Goal: Task Accomplishment & Management: Manage account settings

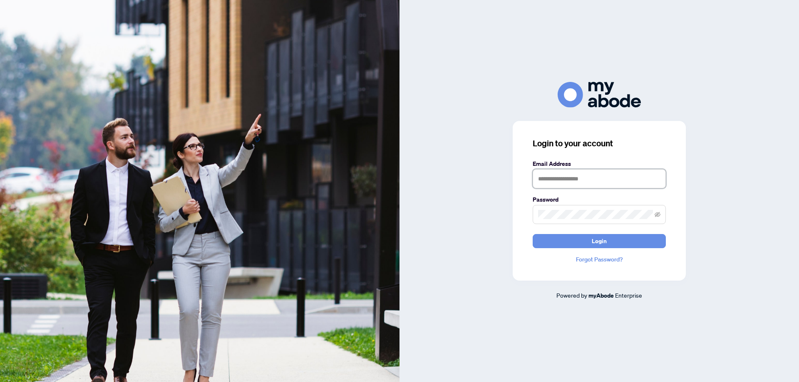
drag, startPoint x: 599, startPoint y: 180, endPoint x: 603, endPoint y: 178, distance: 4.3
click at [599, 179] on input "text" at bounding box center [598, 178] width 133 height 19
type input "**********"
click at [607, 238] on button "Login" at bounding box center [598, 241] width 133 height 14
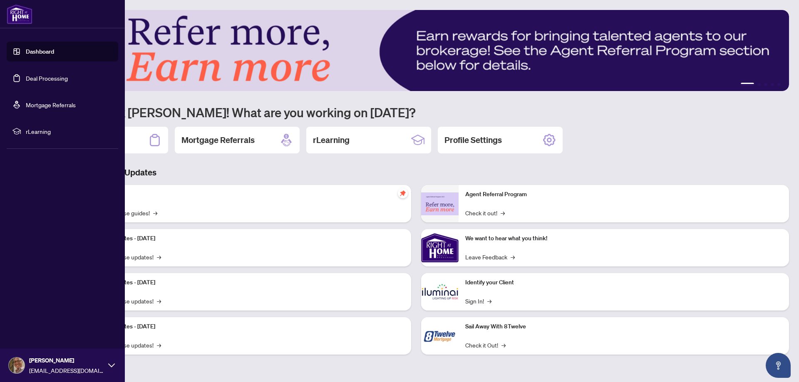
click at [61, 80] on link "Deal Processing" at bounding box center [47, 77] width 42 height 7
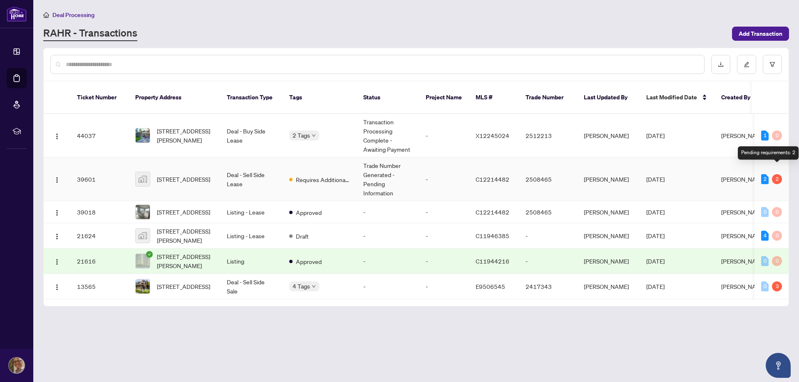
click at [775, 174] on div "2" at bounding box center [777, 179] width 10 height 10
click at [724, 176] on span "[PERSON_NAME]" at bounding box center [743, 179] width 45 height 7
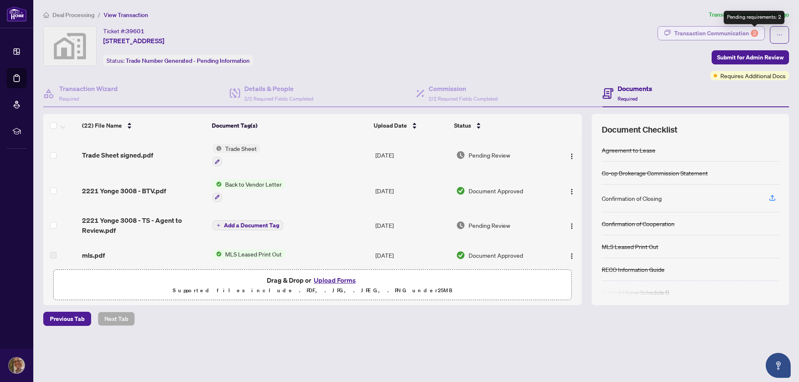
click at [751, 33] on div "2" at bounding box center [753, 33] width 7 height 7
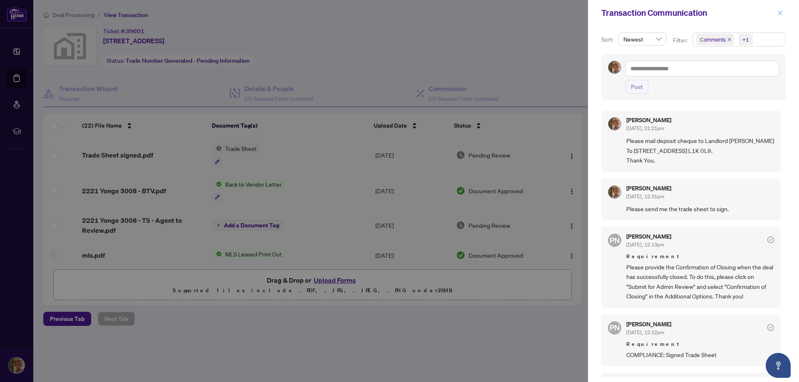
click at [779, 16] on icon "close" at bounding box center [780, 13] width 6 height 6
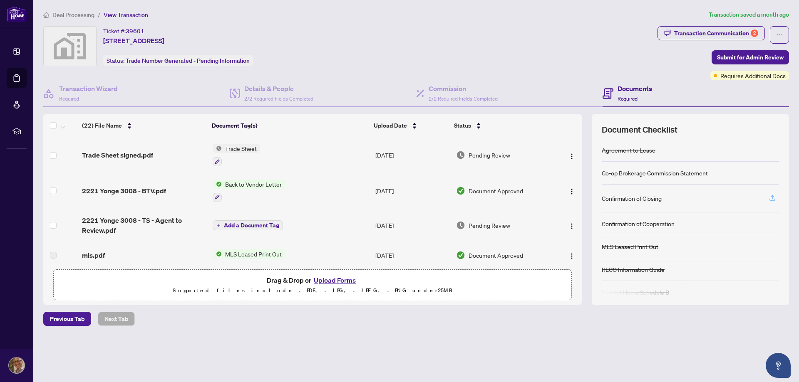
click at [775, 199] on icon "button" at bounding box center [771, 197] width 7 height 7
click at [751, 55] on span "Submit for Admin Review" at bounding box center [750, 57] width 67 height 13
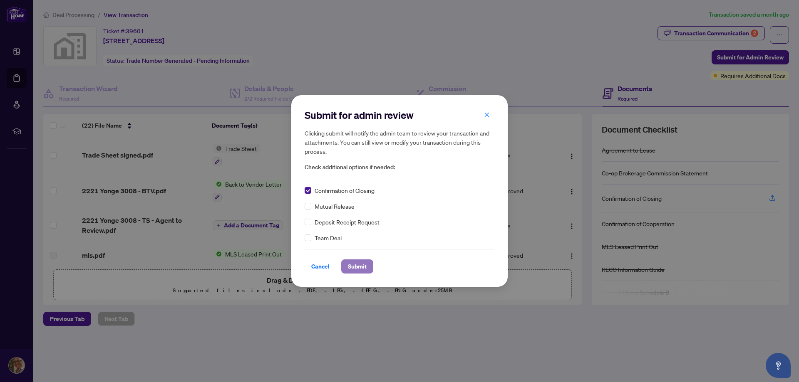
click at [354, 267] on span "Submit" at bounding box center [357, 266] width 19 height 13
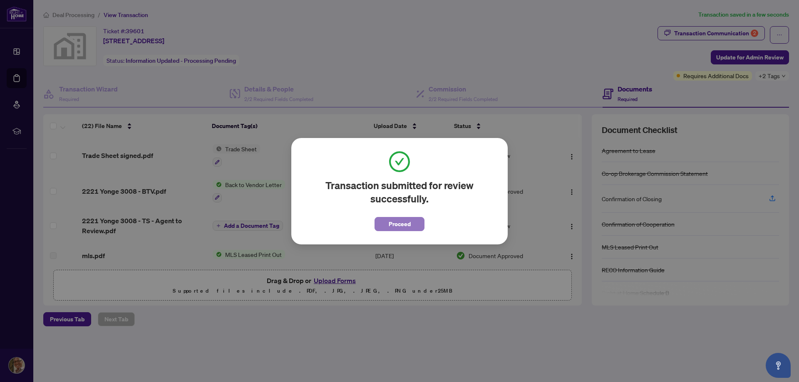
click at [413, 223] on button "Proceed" at bounding box center [399, 224] width 50 height 14
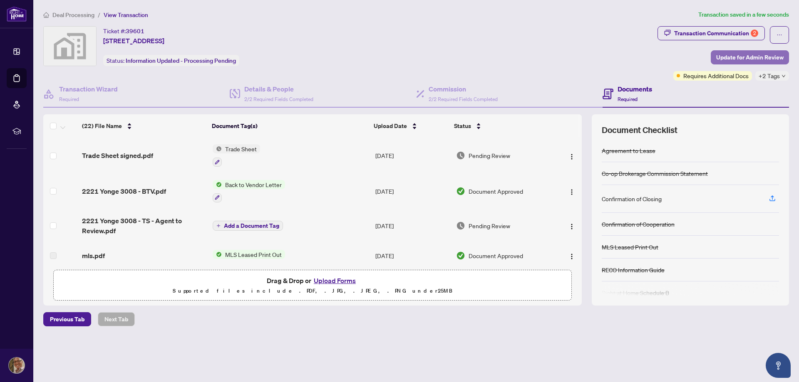
click at [762, 55] on span "Update for Admin Review" at bounding box center [749, 57] width 67 height 13
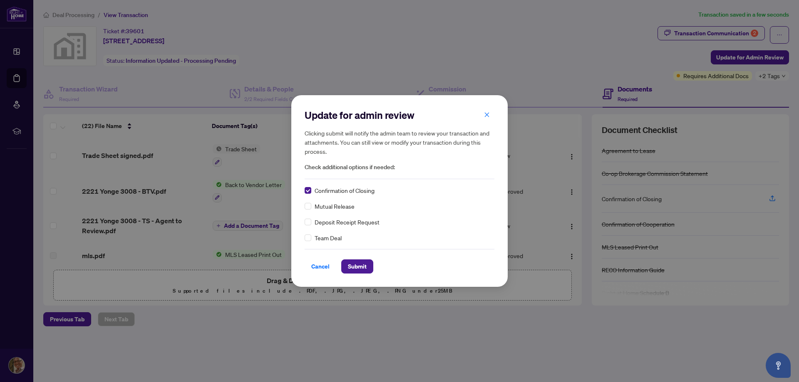
click at [422, 193] on div "Confirmation of Closing" at bounding box center [399, 190] width 190 height 9
click at [318, 269] on span "Cancel" at bounding box center [320, 266] width 18 height 13
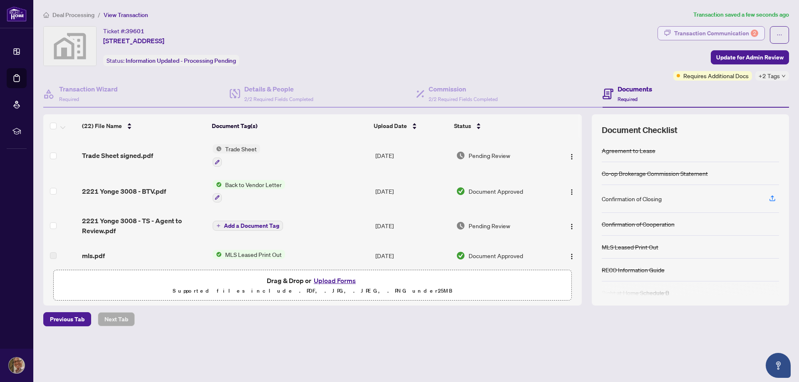
click at [751, 28] on div "Transaction Communication 2" at bounding box center [716, 33] width 84 height 13
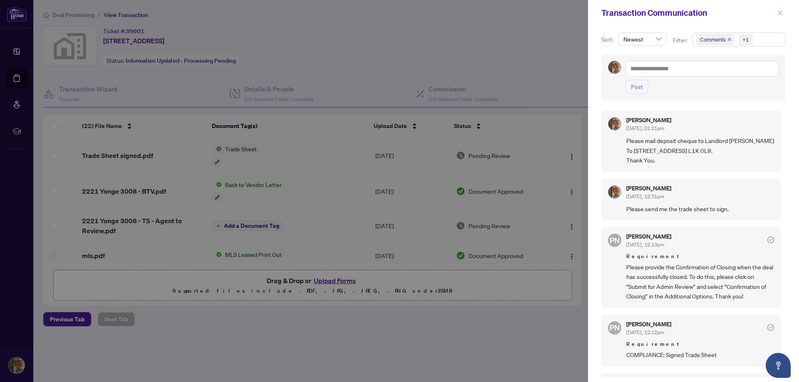
click at [778, 10] on icon "close" at bounding box center [780, 13] width 6 height 6
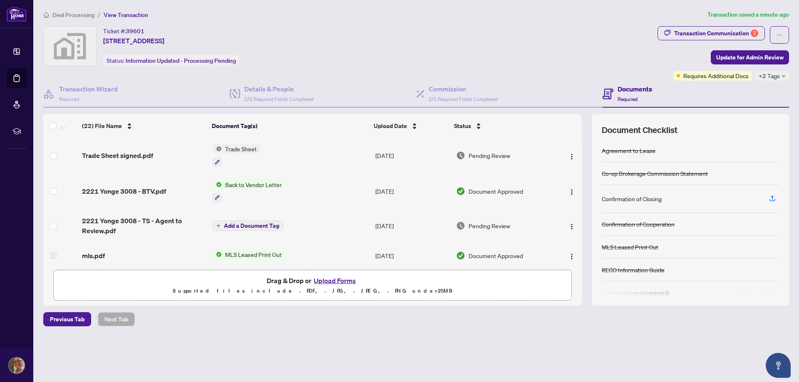
click at [238, 185] on span "Back to Vendor Letter" at bounding box center [253, 184] width 63 height 9
click at [235, 228] on span "Back to Vendor Letter" at bounding box center [242, 225] width 63 height 9
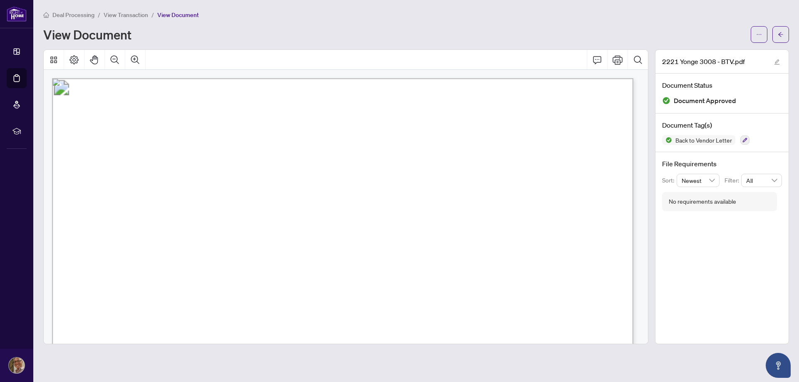
click at [134, 14] on span "View Transaction" at bounding box center [126, 14] width 45 height 7
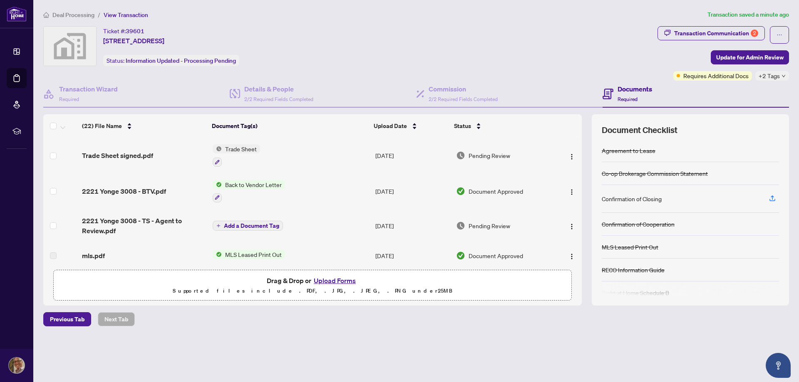
click at [271, 250] on span "MLS Leased Print Out" at bounding box center [253, 254] width 63 height 9
click at [256, 282] on span "MLS Leased Print Out" at bounding box center [242, 281] width 63 height 9
click at [361, 179] on td "Back to Vendor Letter" at bounding box center [290, 191] width 163 height 36
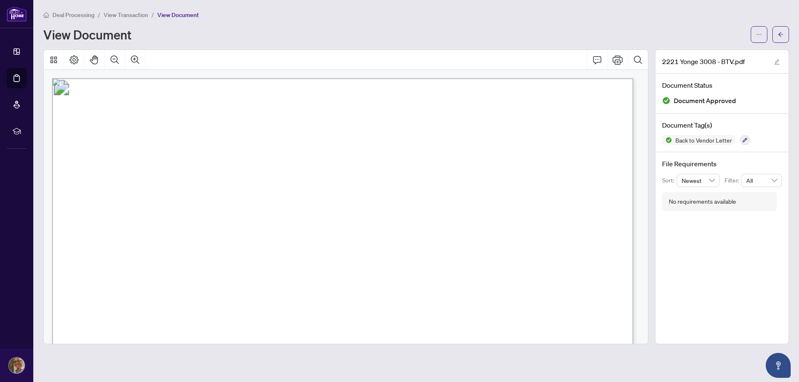
click at [131, 11] on span "View Transaction" at bounding box center [126, 14] width 45 height 7
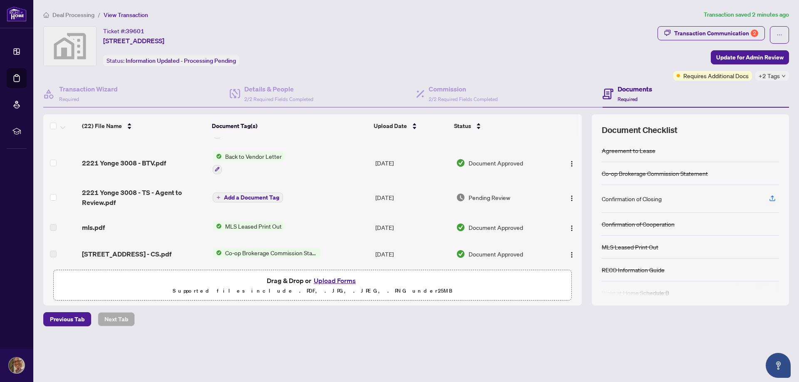
scroll to position [42, 0]
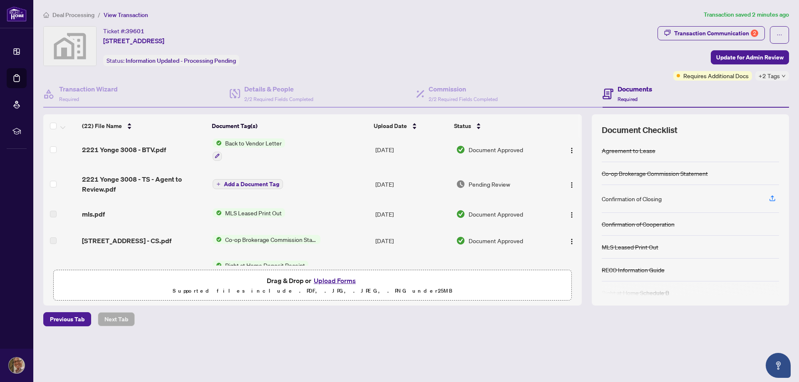
click at [271, 181] on span "Add a Document Tag" at bounding box center [251, 184] width 55 height 6
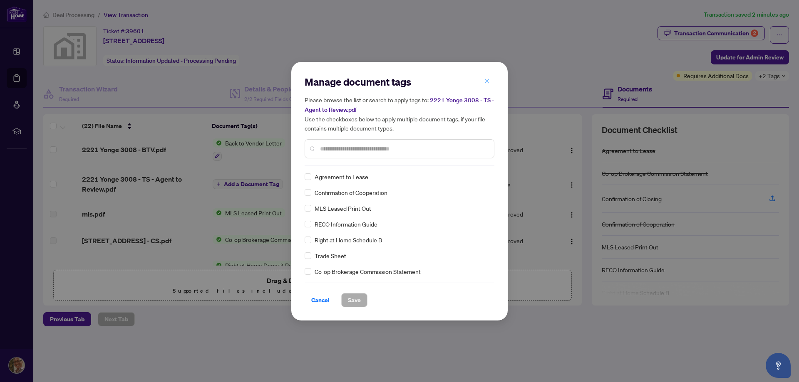
click at [483, 80] on button "button" at bounding box center [486, 81] width 17 height 14
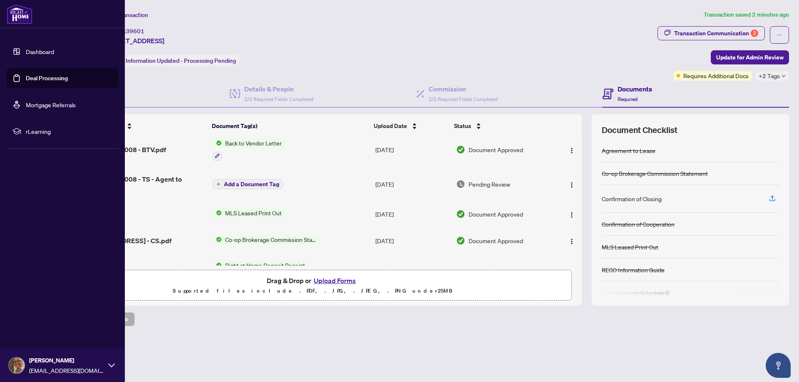
click at [114, 364] on icon at bounding box center [111, 365] width 7 height 7
click at [38, 317] on span "Logout" at bounding box center [33, 315] width 19 height 13
